Goal: Task Accomplishment & Management: Use online tool/utility

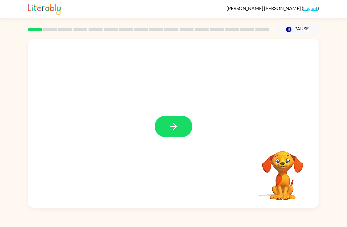
click at [176, 125] on icon "button" at bounding box center [173, 126] width 7 height 7
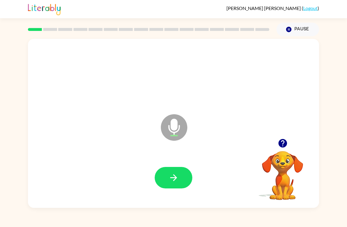
click at [170, 173] on button "button" at bounding box center [174, 177] width 38 height 21
click at [174, 177] on icon "button" at bounding box center [174, 178] width 10 height 10
click at [176, 177] on icon "button" at bounding box center [174, 178] width 10 height 10
click at [172, 177] on icon "button" at bounding box center [174, 178] width 10 height 10
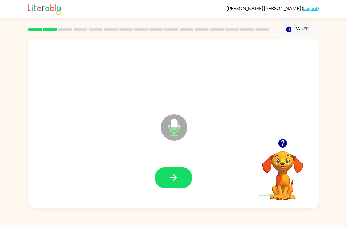
click at [173, 172] on button "button" at bounding box center [174, 177] width 38 height 21
click at [171, 174] on icon "button" at bounding box center [174, 178] width 10 height 10
click at [177, 178] on icon "button" at bounding box center [173, 177] width 7 height 7
click at [176, 179] on icon "button" at bounding box center [173, 177] width 7 height 7
click at [158, 178] on button "button" at bounding box center [174, 177] width 38 height 21
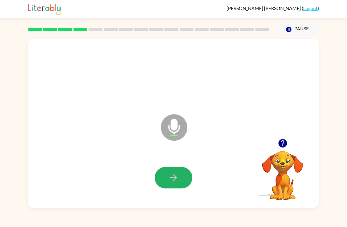
click at [182, 171] on button "button" at bounding box center [174, 177] width 38 height 21
click at [172, 177] on icon "button" at bounding box center [174, 178] width 10 height 10
click at [181, 180] on button "button" at bounding box center [174, 177] width 38 height 21
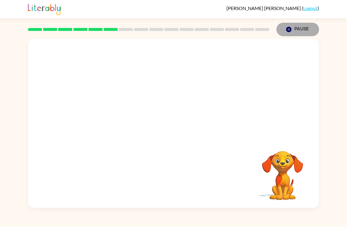
click at [300, 29] on button "Pause Pause" at bounding box center [298, 30] width 43 height 14
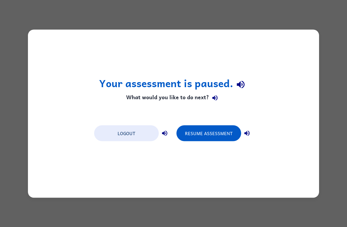
click at [212, 132] on button "Resume Assessment" at bounding box center [209, 133] width 65 height 16
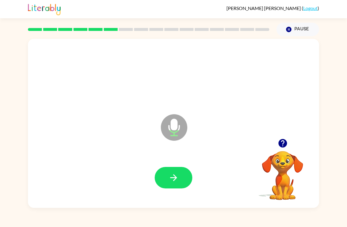
click at [170, 176] on icon "button" at bounding box center [174, 178] width 10 height 10
click at [178, 176] on icon "button" at bounding box center [174, 178] width 10 height 10
click at [180, 172] on button "button" at bounding box center [174, 177] width 38 height 21
click at [182, 172] on button "button" at bounding box center [174, 177] width 38 height 21
click at [159, 181] on button "button" at bounding box center [174, 177] width 38 height 21
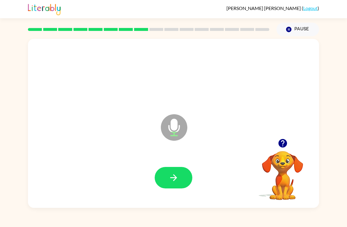
click at [169, 176] on icon "button" at bounding box center [174, 178] width 10 height 10
click at [181, 175] on button "button" at bounding box center [174, 177] width 38 height 21
click at [173, 178] on icon "button" at bounding box center [173, 177] width 7 height 7
click at [175, 181] on icon "button" at bounding box center [174, 178] width 10 height 10
click at [174, 172] on button "button" at bounding box center [174, 177] width 38 height 21
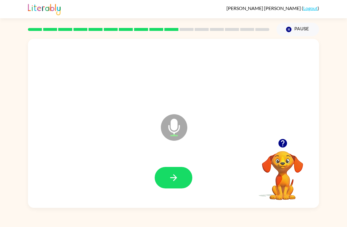
click at [183, 170] on button "button" at bounding box center [174, 177] width 38 height 21
click at [177, 170] on button "button" at bounding box center [174, 177] width 38 height 21
click at [169, 179] on icon "button" at bounding box center [174, 178] width 10 height 10
click at [178, 183] on icon "button" at bounding box center [174, 178] width 10 height 10
click at [174, 173] on icon "button" at bounding box center [174, 178] width 10 height 10
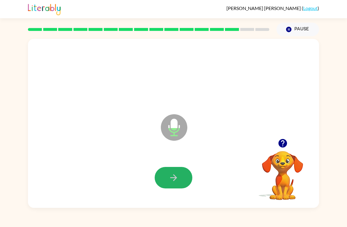
click at [183, 182] on button "button" at bounding box center [174, 177] width 38 height 21
click at [167, 175] on button "button" at bounding box center [174, 177] width 38 height 21
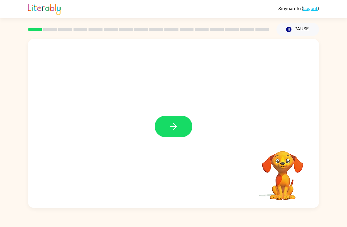
click at [171, 115] on div at bounding box center [173, 123] width 291 height 169
click at [173, 136] on button "button" at bounding box center [174, 126] width 38 height 21
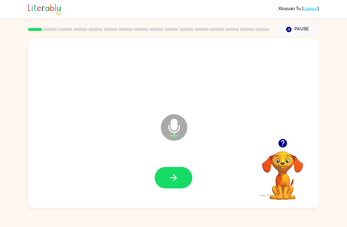
click at [180, 177] on button "button" at bounding box center [174, 177] width 38 height 21
click at [181, 177] on button "button" at bounding box center [174, 177] width 38 height 21
click at [170, 172] on button "button" at bounding box center [174, 177] width 38 height 21
click at [177, 174] on icon "button" at bounding box center [174, 178] width 10 height 10
click at [176, 179] on icon "button" at bounding box center [174, 178] width 10 height 10
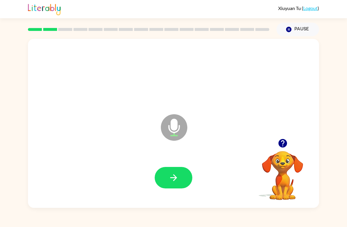
click at [172, 176] on icon "button" at bounding box center [174, 178] width 10 height 10
click at [167, 173] on button "button" at bounding box center [174, 177] width 38 height 21
click at [174, 177] on icon "button" at bounding box center [174, 178] width 10 height 10
click at [168, 173] on button "button" at bounding box center [174, 177] width 38 height 21
click at [174, 183] on button "button" at bounding box center [174, 177] width 38 height 21
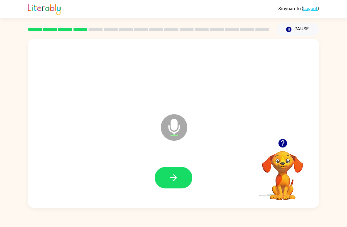
click at [173, 173] on button "button" at bounding box center [174, 177] width 38 height 21
click at [177, 175] on icon "button" at bounding box center [174, 178] width 10 height 10
click at [177, 177] on icon "button" at bounding box center [174, 178] width 10 height 10
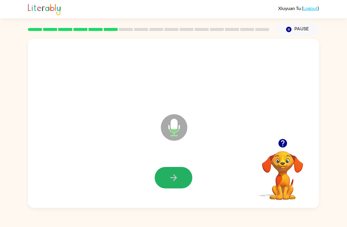
click at [175, 175] on icon "button" at bounding box center [174, 178] width 10 height 10
click at [168, 175] on button "button" at bounding box center [174, 177] width 38 height 21
click at [176, 175] on icon "button" at bounding box center [174, 178] width 10 height 10
click at [168, 184] on button "button" at bounding box center [174, 177] width 38 height 21
click at [183, 168] on button "button" at bounding box center [174, 177] width 38 height 21
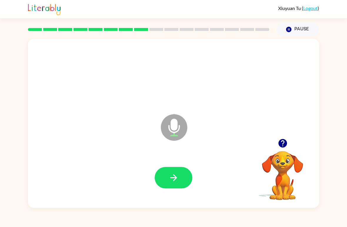
click at [170, 175] on icon "button" at bounding box center [174, 178] width 10 height 10
click at [178, 188] on button "button" at bounding box center [174, 177] width 38 height 21
click at [165, 172] on button "button" at bounding box center [174, 177] width 38 height 21
click at [183, 178] on button "button" at bounding box center [174, 177] width 38 height 21
click at [178, 183] on button "button" at bounding box center [174, 177] width 38 height 21
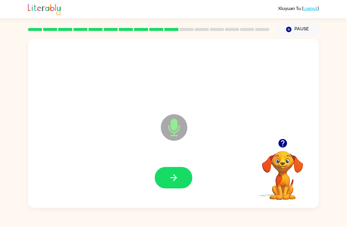
click at [172, 177] on icon "button" at bounding box center [174, 178] width 10 height 10
click at [175, 177] on icon "button" at bounding box center [173, 177] width 7 height 7
click at [186, 179] on button "button" at bounding box center [174, 177] width 38 height 21
click at [176, 185] on button "button" at bounding box center [174, 177] width 38 height 21
click at [164, 174] on button "button" at bounding box center [174, 177] width 38 height 21
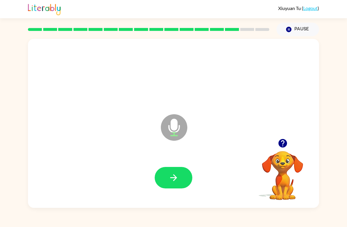
click at [183, 179] on button "button" at bounding box center [174, 177] width 38 height 21
click at [174, 177] on icon "button" at bounding box center [174, 178] width 10 height 10
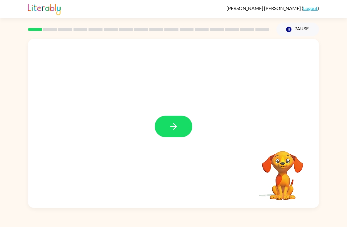
click at [171, 126] on icon "button" at bounding box center [174, 126] width 10 height 10
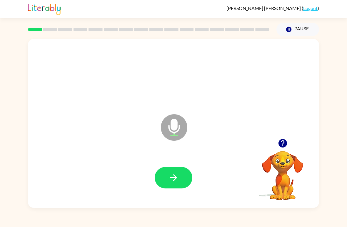
click at [170, 173] on icon "button" at bounding box center [174, 178] width 10 height 10
click at [177, 177] on icon "button" at bounding box center [174, 178] width 10 height 10
click at [170, 180] on icon "button" at bounding box center [174, 178] width 10 height 10
click at [173, 176] on icon "button" at bounding box center [174, 178] width 10 height 10
click at [166, 175] on button "button" at bounding box center [174, 177] width 38 height 21
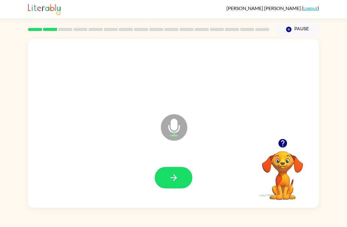
click at [170, 172] on button "button" at bounding box center [174, 177] width 38 height 21
click at [179, 180] on button "button" at bounding box center [174, 177] width 38 height 21
click at [175, 176] on icon "button" at bounding box center [173, 177] width 7 height 7
click at [169, 179] on icon "button" at bounding box center [174, 178] width 10 height 10
click at [169, 173] on button "button" at bounding box center [174, 177] width 38 height 21
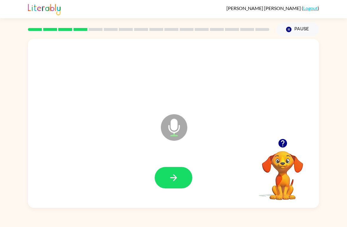
click at [173, 179] on icon "button" at bounding box center [174, 178] width 10 height 10
click at [167, 170] on button "button" at bounding box center [174, 177] width 38 height 21
click at [165, 171] on button "button" at bounding box center [174, 177] width 38 height 21
click at [169, 178] on icon "button" at bounding box center [174, 178] width 10 height 10
click at [172, 175] on icon "button" at bounding box center [174, 178] width 10 height 10
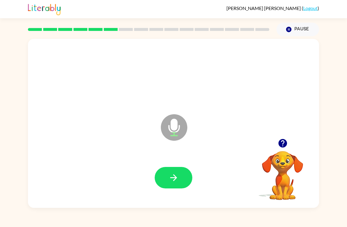
click at [175, 173] on icon "button" at bounding box center [174, 178] width 10 height 10
click at [177, 176] on icon "button" at bounding box center [174, 178] width 10 height 10
click at [170, 175] on icon "button" at bounding box center [174, 178] width 10 height 10
click at [176, 176] on icon "button" at bounding box center [174, 178] width 10 height 10
click at [172, 169] on button "button" at bounding box center [174, 177] width 38 height 21
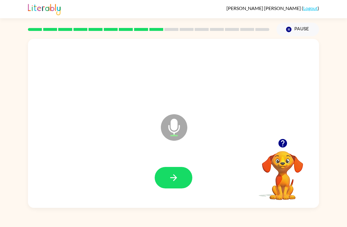
click at [174, 174] on icon "button" at bounding box center [174, 178] width 10 height 10
click at [167, 175] on button "button" at bounding box center [174, 177] width 38 height 21
click at [171, 173] on button "button" at bounding box center [174, 177] width 38 height 21
click at [180, 171] on button "button" at bounding box center [174, 177] width 38 height 21
click at [180, 183] on button "button" at bounding box center [174, 177] width 38 height 21
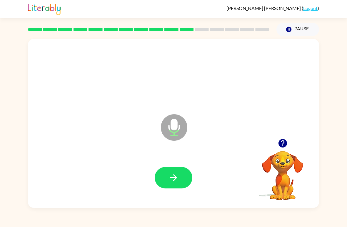
click at [181, 175] on button "button" at bounding box center [174, 177] width 38 height 21
click at [174, 178] on icon "button" at bounding box center [174, 178] width 10 height 10
click at [174, 179] on icon "button" at bounding box center [174, 178] width 10 height 10
click at [171, 173] on button "button" at bounding box center [174, 177] width 38 height 21
click at [175, 177] on icon "button" at bounding box center [174, 178] width 10 height 10
